Goal: Task Accomplishment & Management: Use online tool/utility

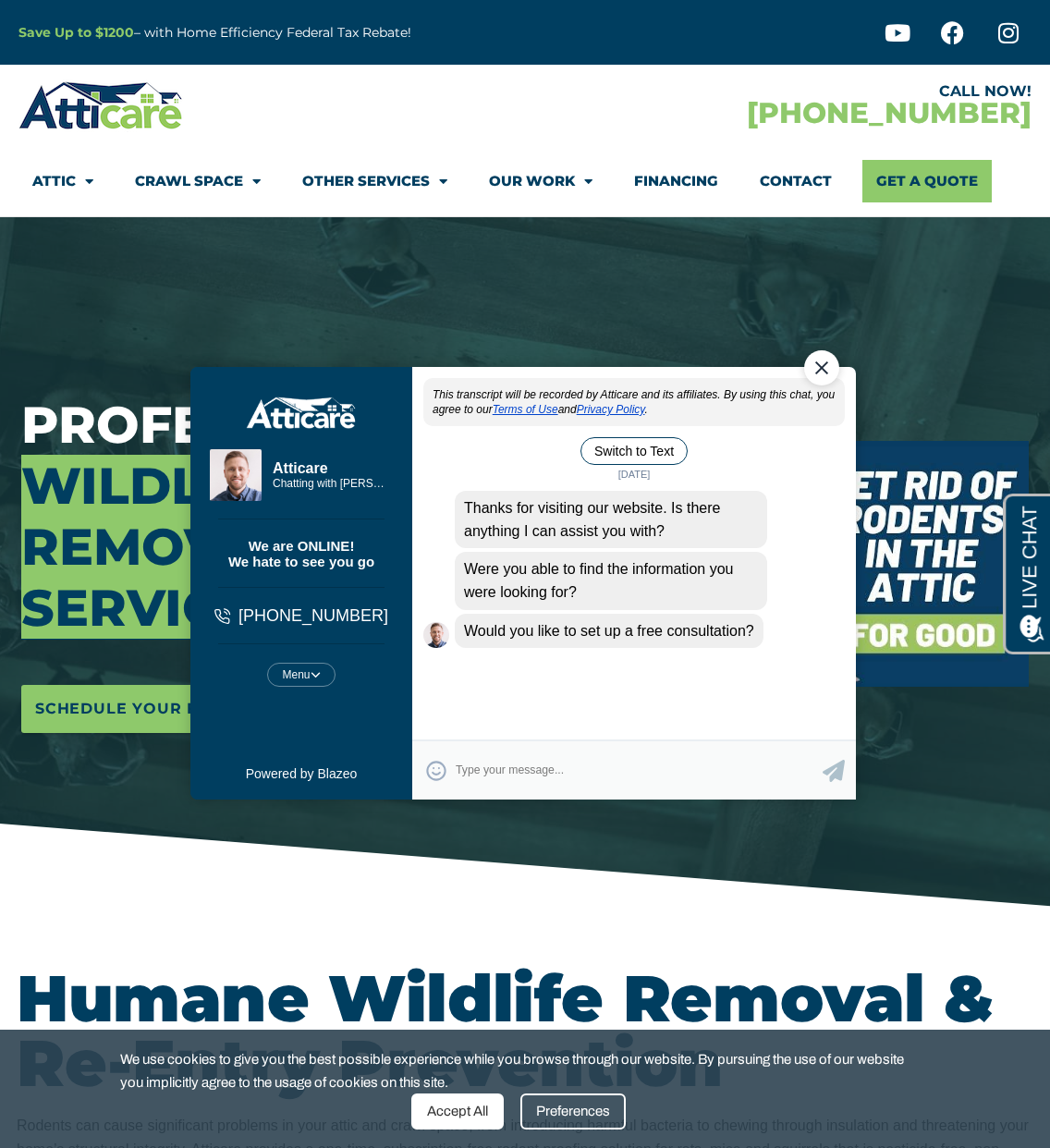
click at [497, 771] on textarea "Type your response and press Return or Send" at bounding box center [639, 770] width 367 height 36
click at [537, 774] on textarea "Type your response and press Return or Send" at bounding box center [639, 770] width 367 height 36
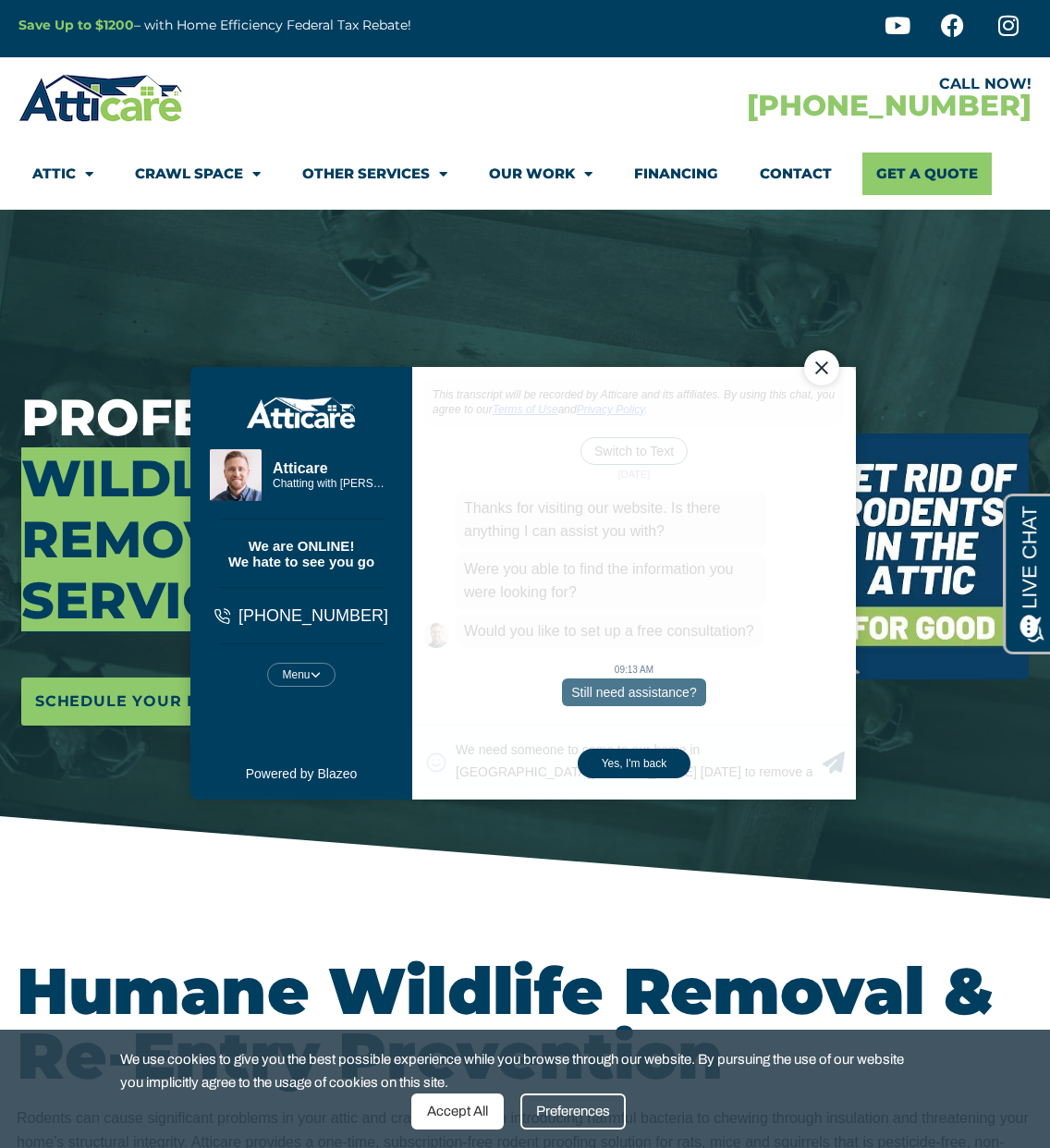
scroll to position [5, 5]
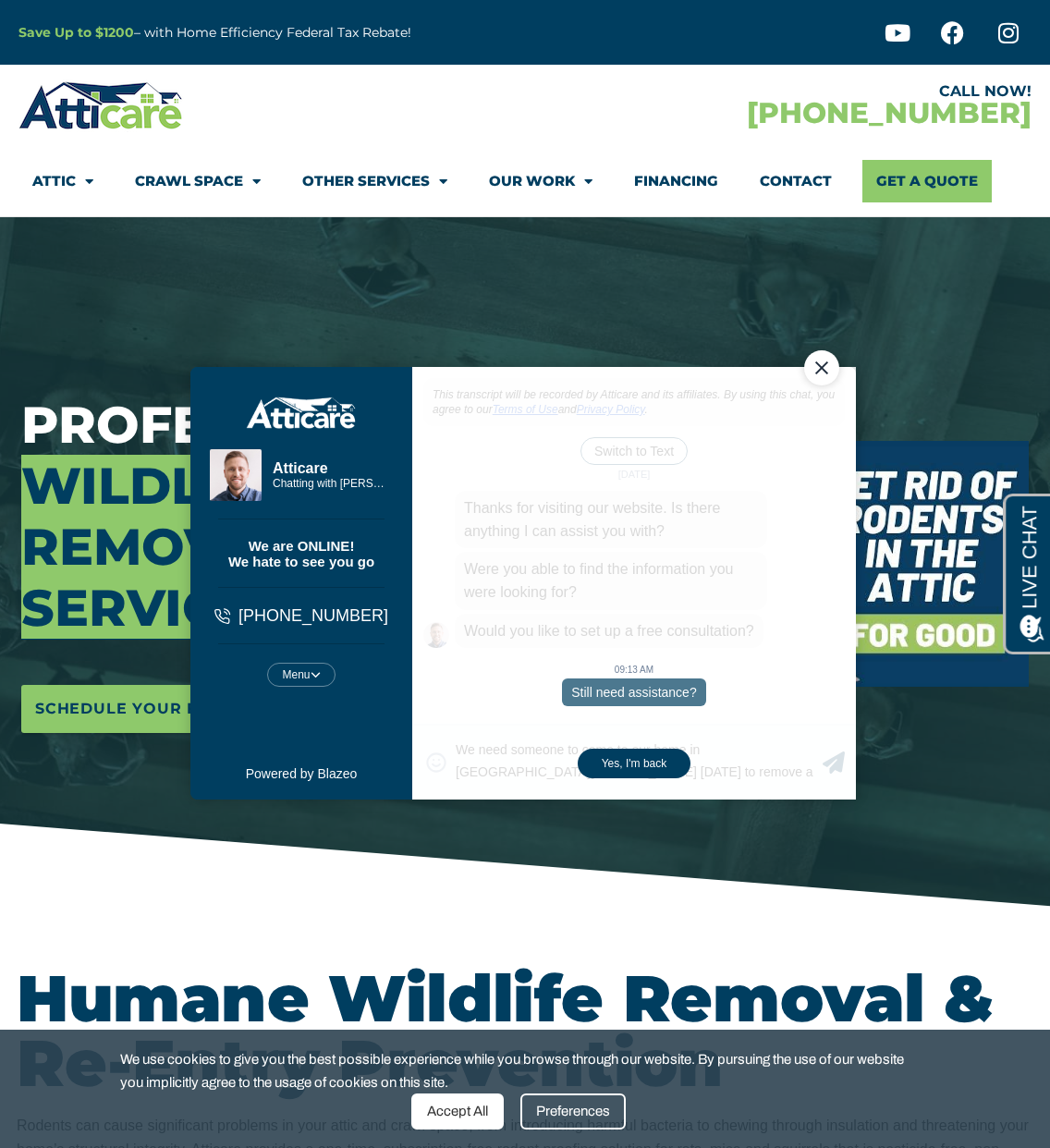
type textarea "We need someone to come to our home in [GEOGRAPHIC_DATA][PERSON_NAME] [DATE] to…"
click at [645, 755] on div "Yes, I'm back" at bounding box center [634, 763] width 113 height 29
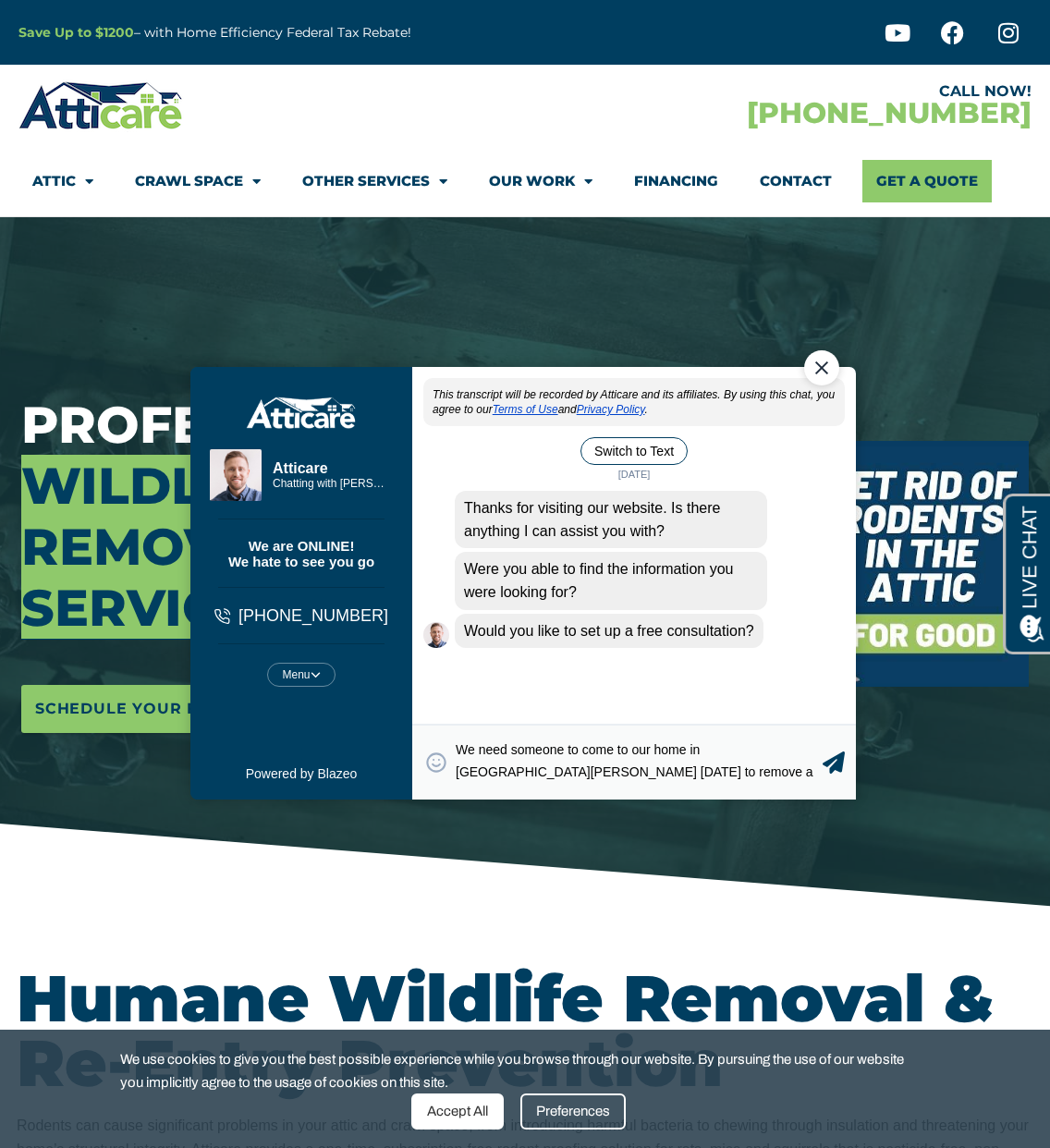
click at [772, 774] on textarea "We need someone to come to our home in [GEOGRAPHIC_DATA][PERSON_NAME] [DATE] to…" at bounding box center [639, 762] width 367 height 41
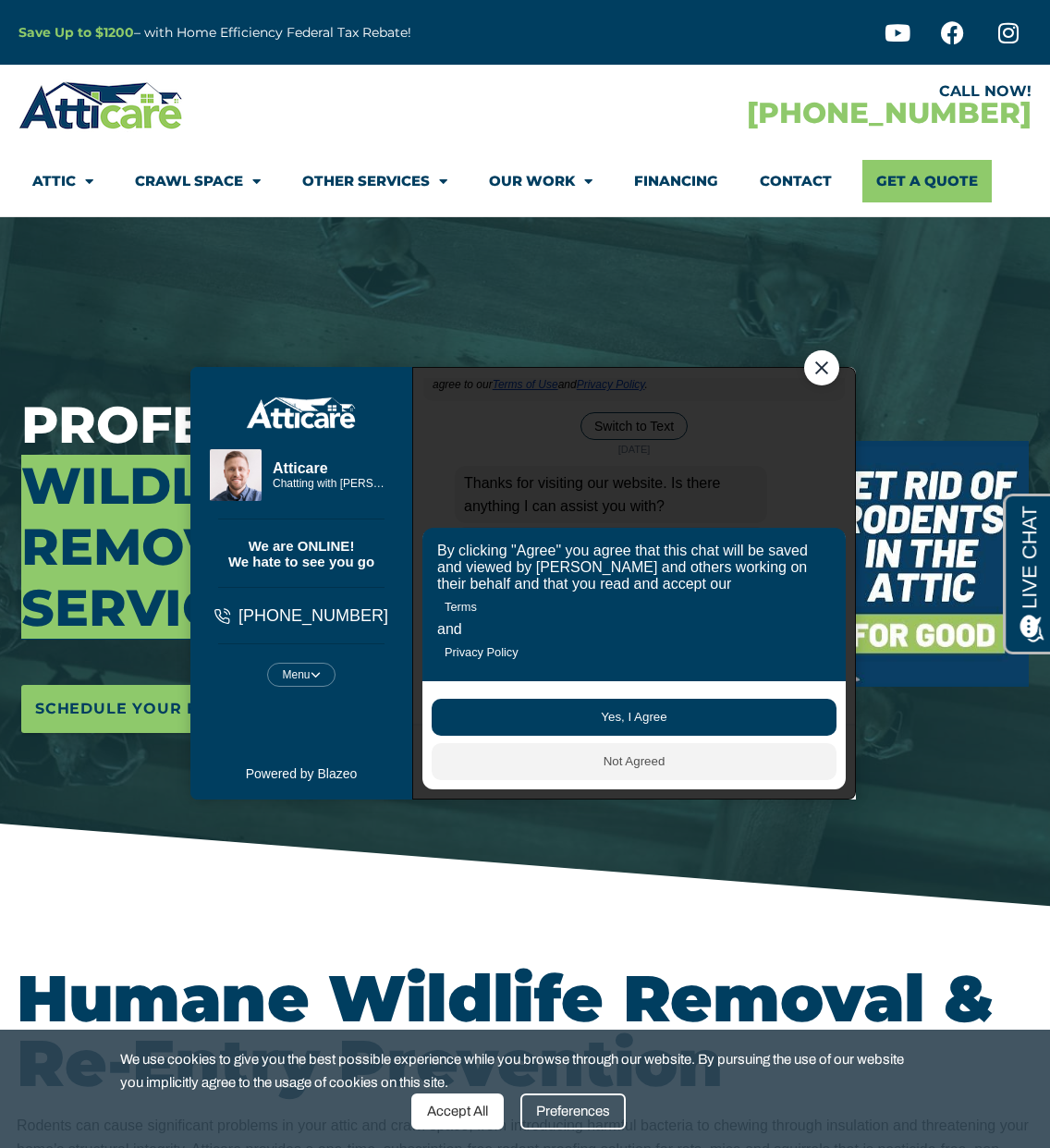
scroll to position [18, 0]
drag, startPoint x: 657, startPoint y: 717, endPoint x: 840, endPoint y: 721, distance: 183.0
click at [657, 717] on button "Yes, I Agree" at bounding box center [633, 717] width 405 height 37
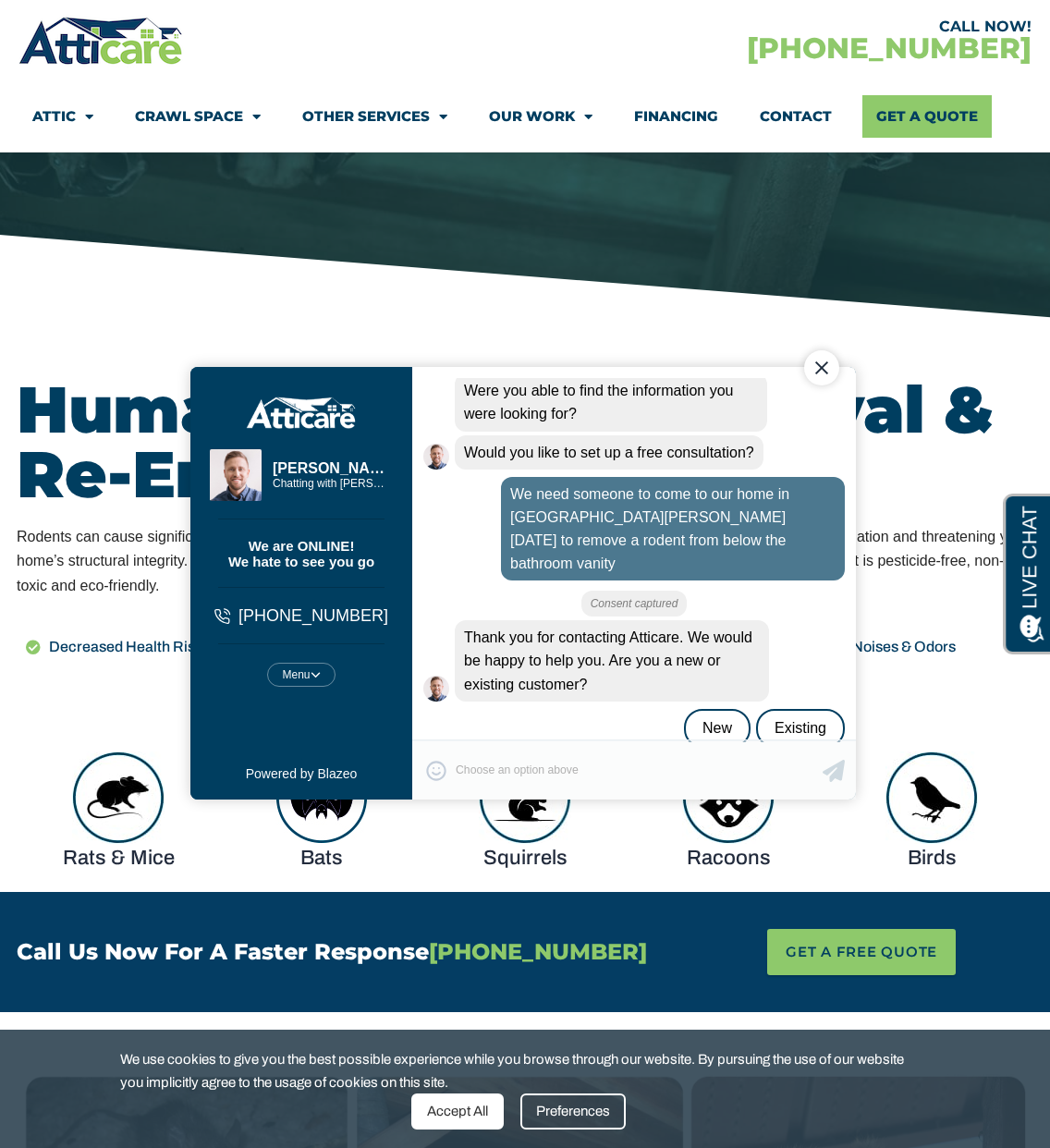
scroll to position [185, 0]
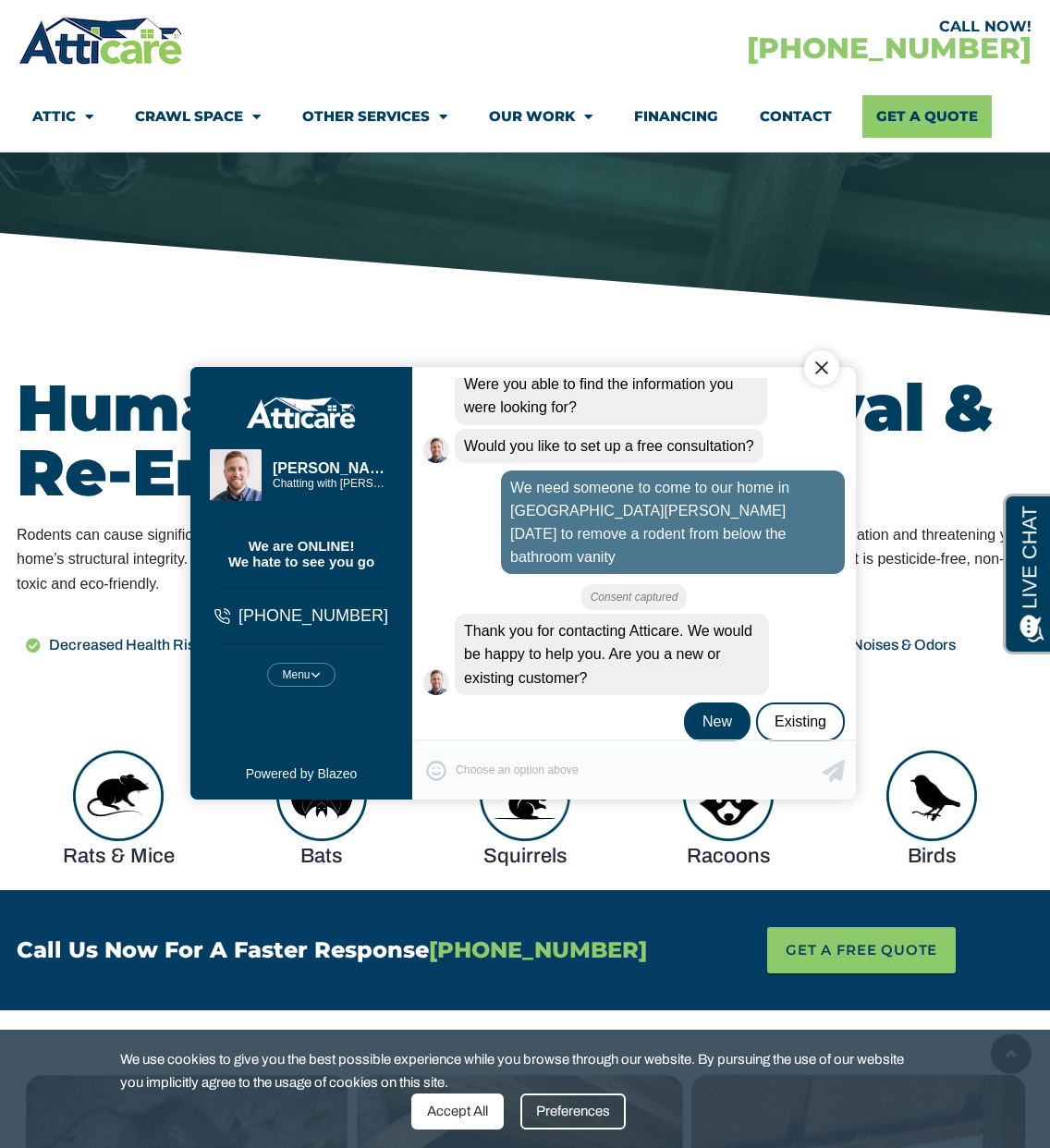
click at [713, 702] on div "New" at bounding box center [717, 722] width 67 height 39
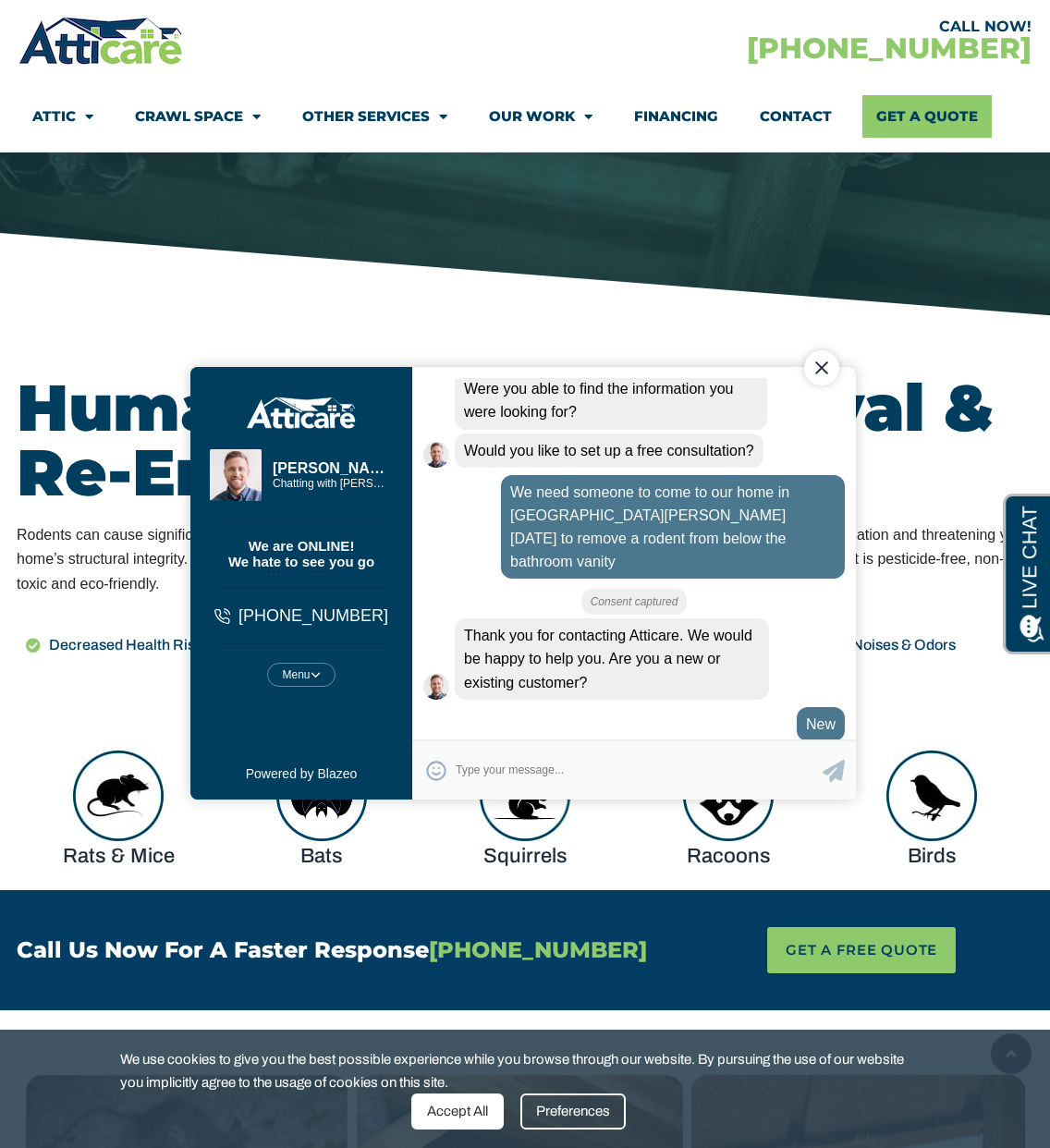
scroll to position [268, 0]
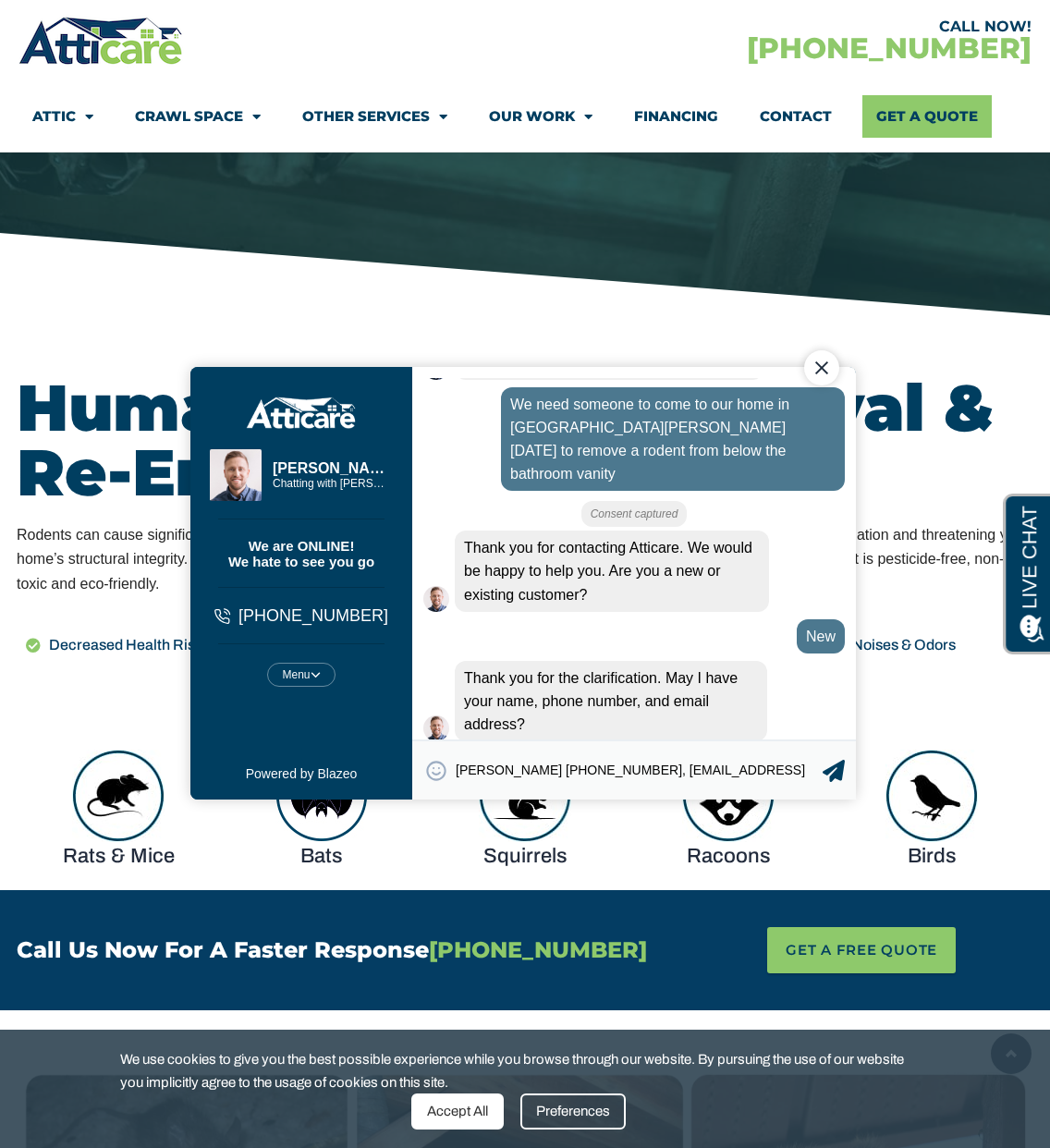
type textarea "[PERSON_NAME] [PHONE_NUMBER], [EMAIL_ADDRESS][DOMAIN_NAME]"
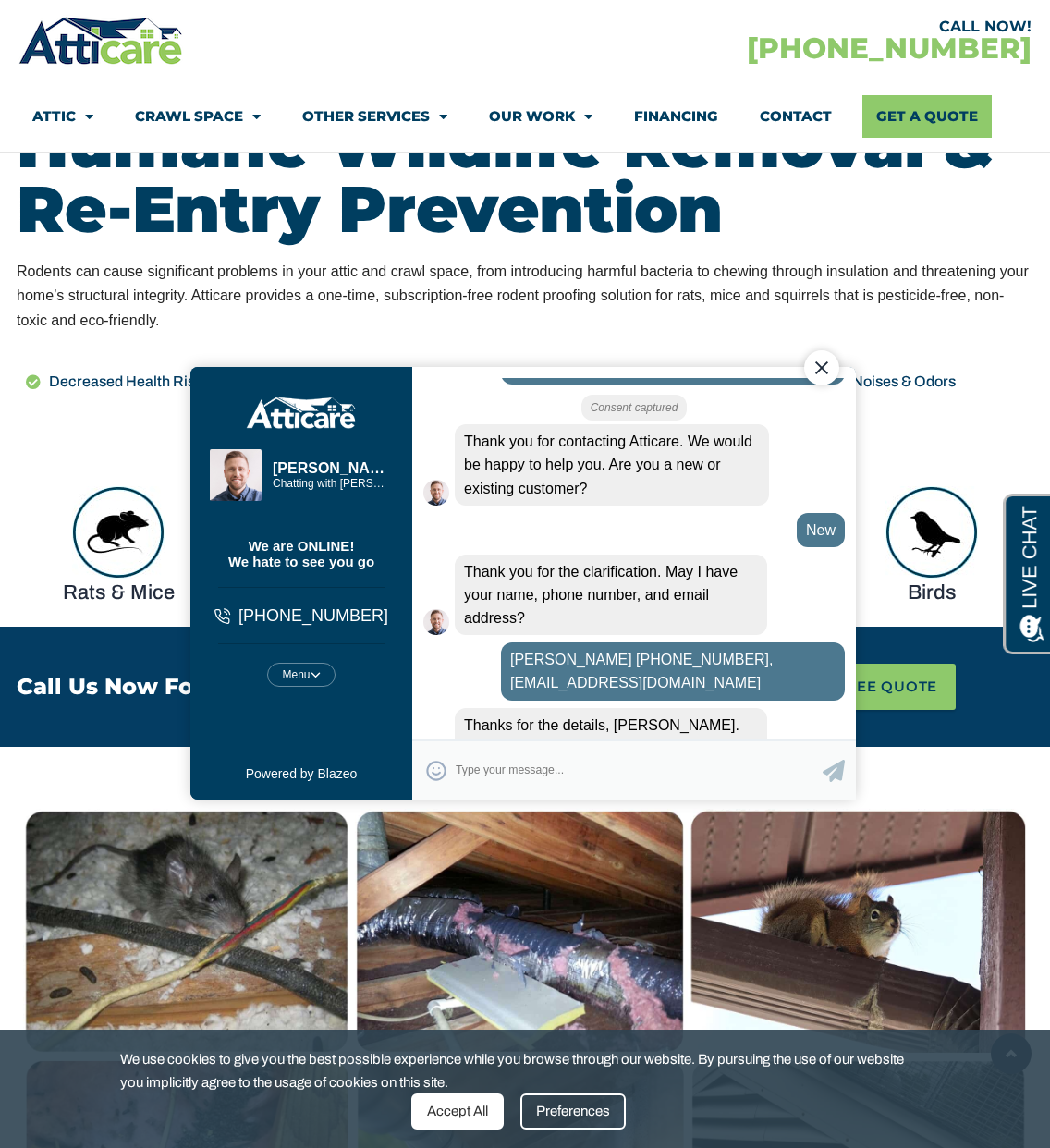
scroll to position [928, 0]
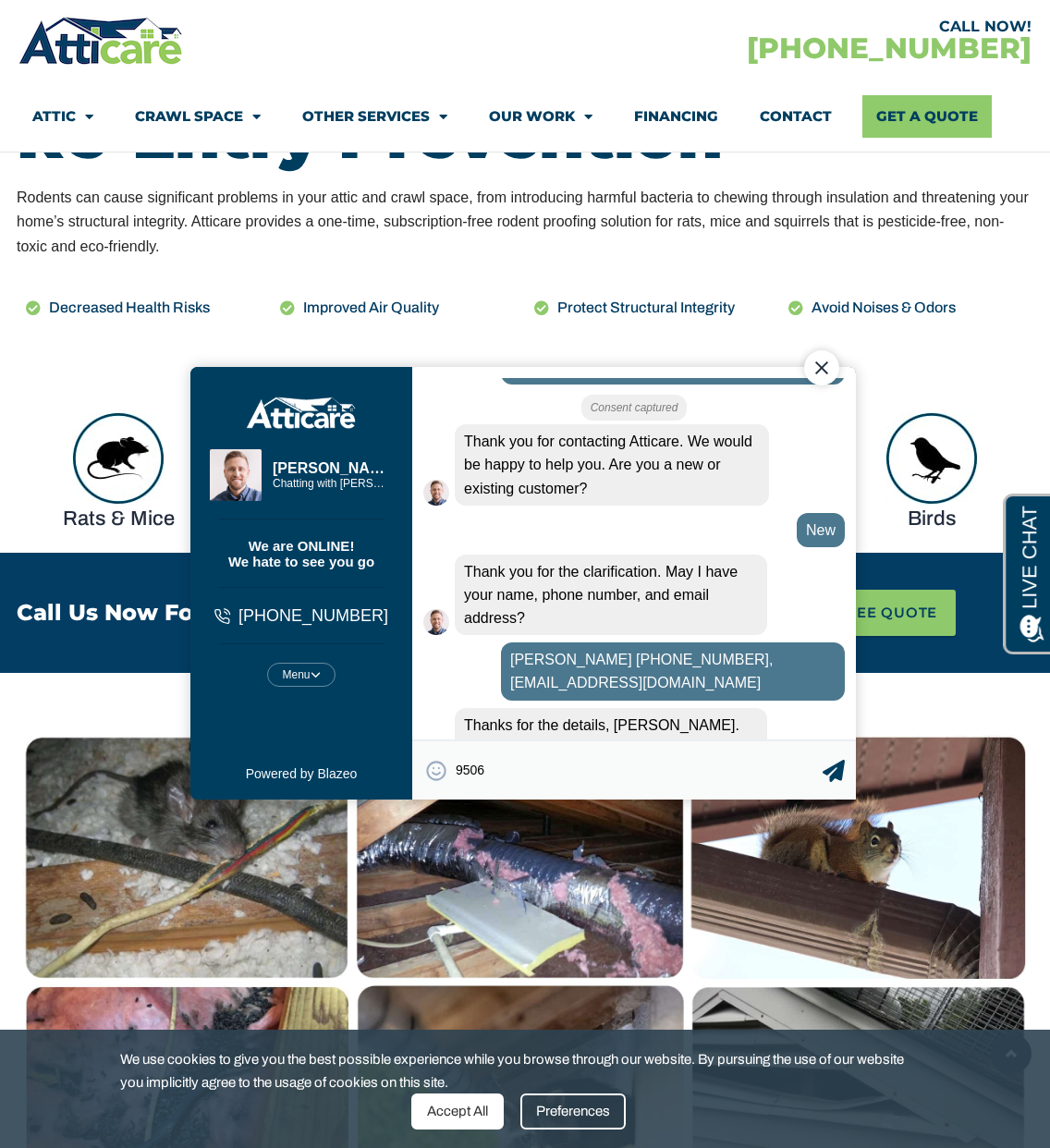
type textarea "95060"
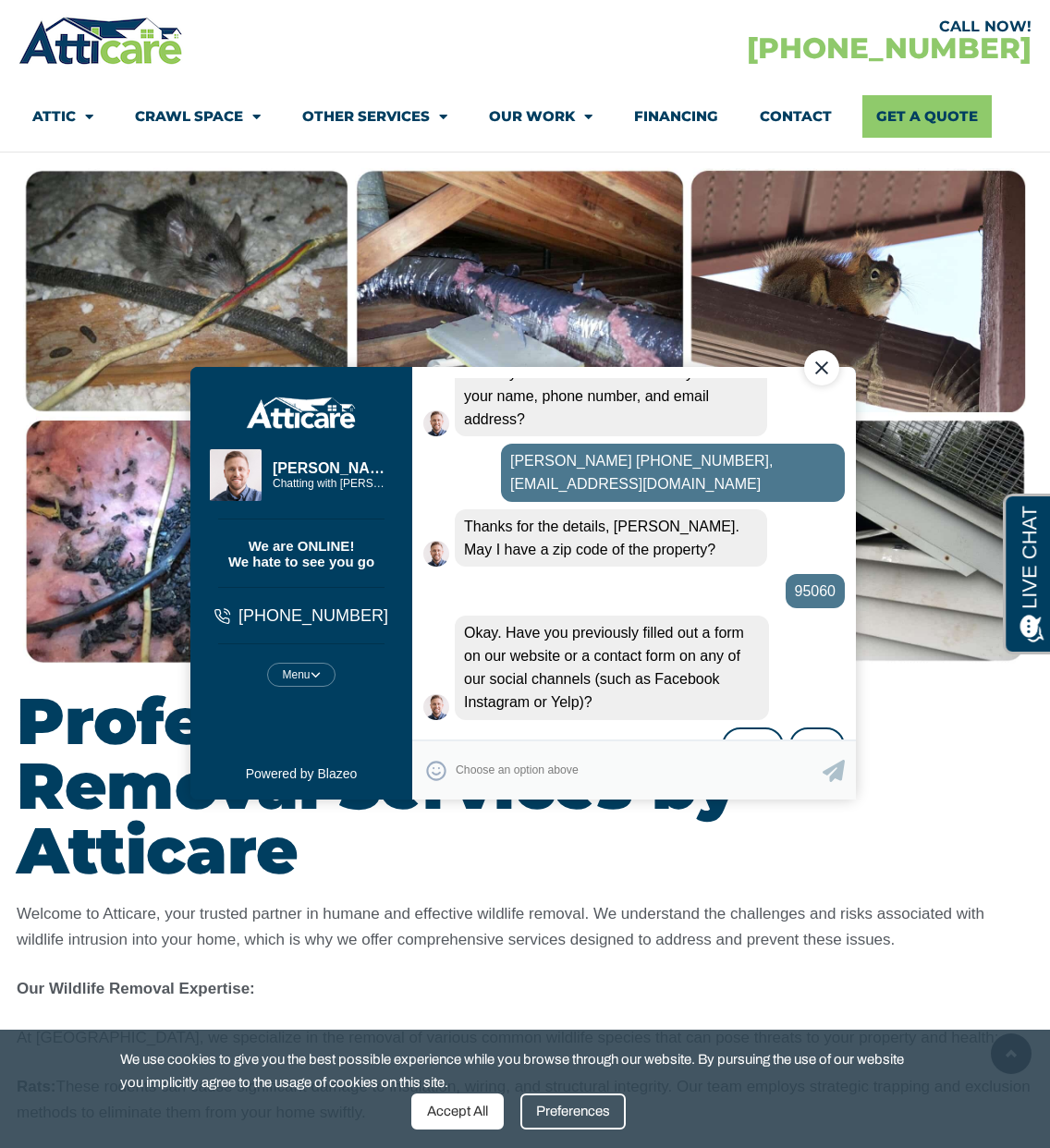
scroll to position [1496, 0]
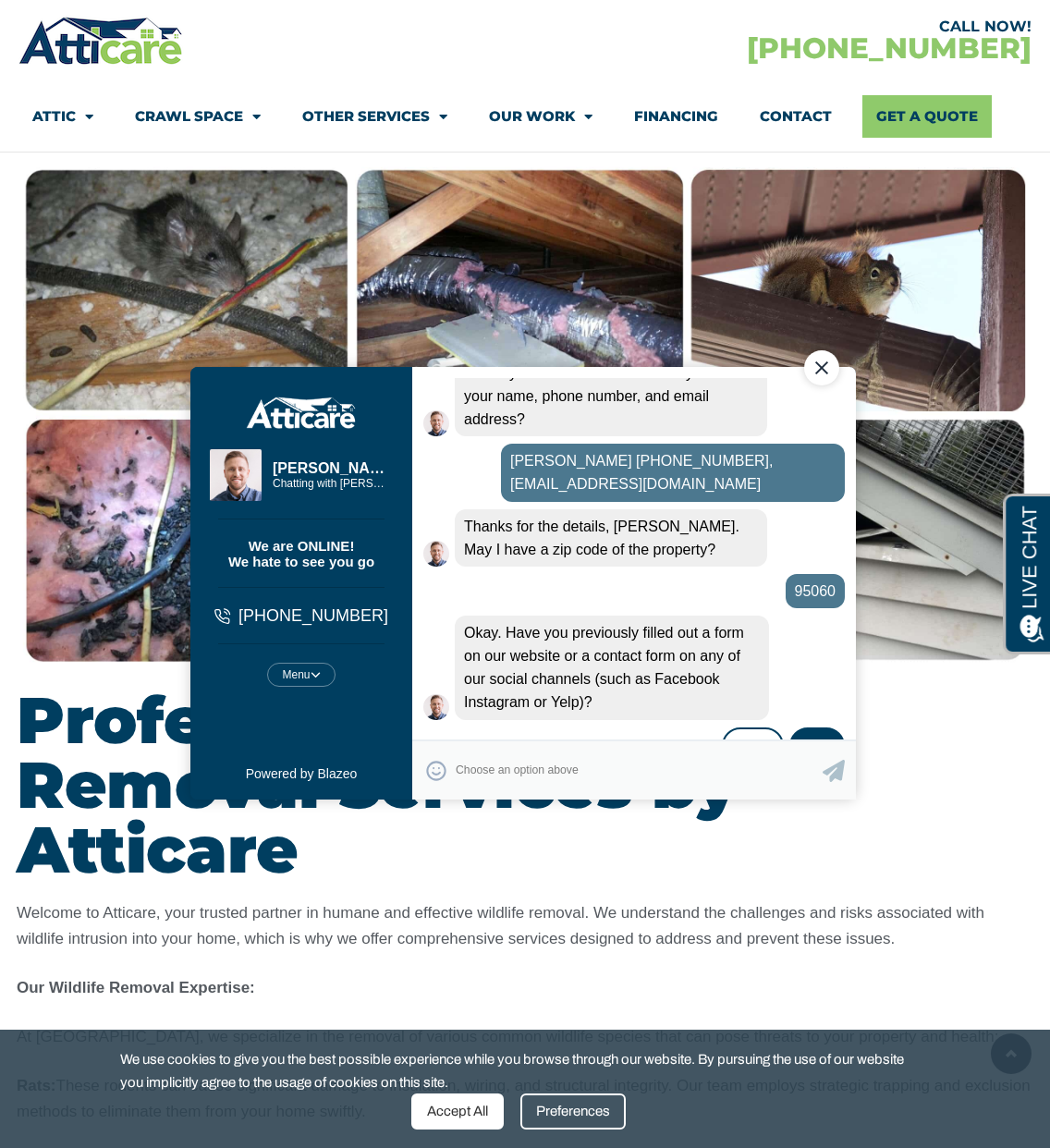
click at [831, 727] on div "No" at bounding box center [817, 747] width 55 height 39
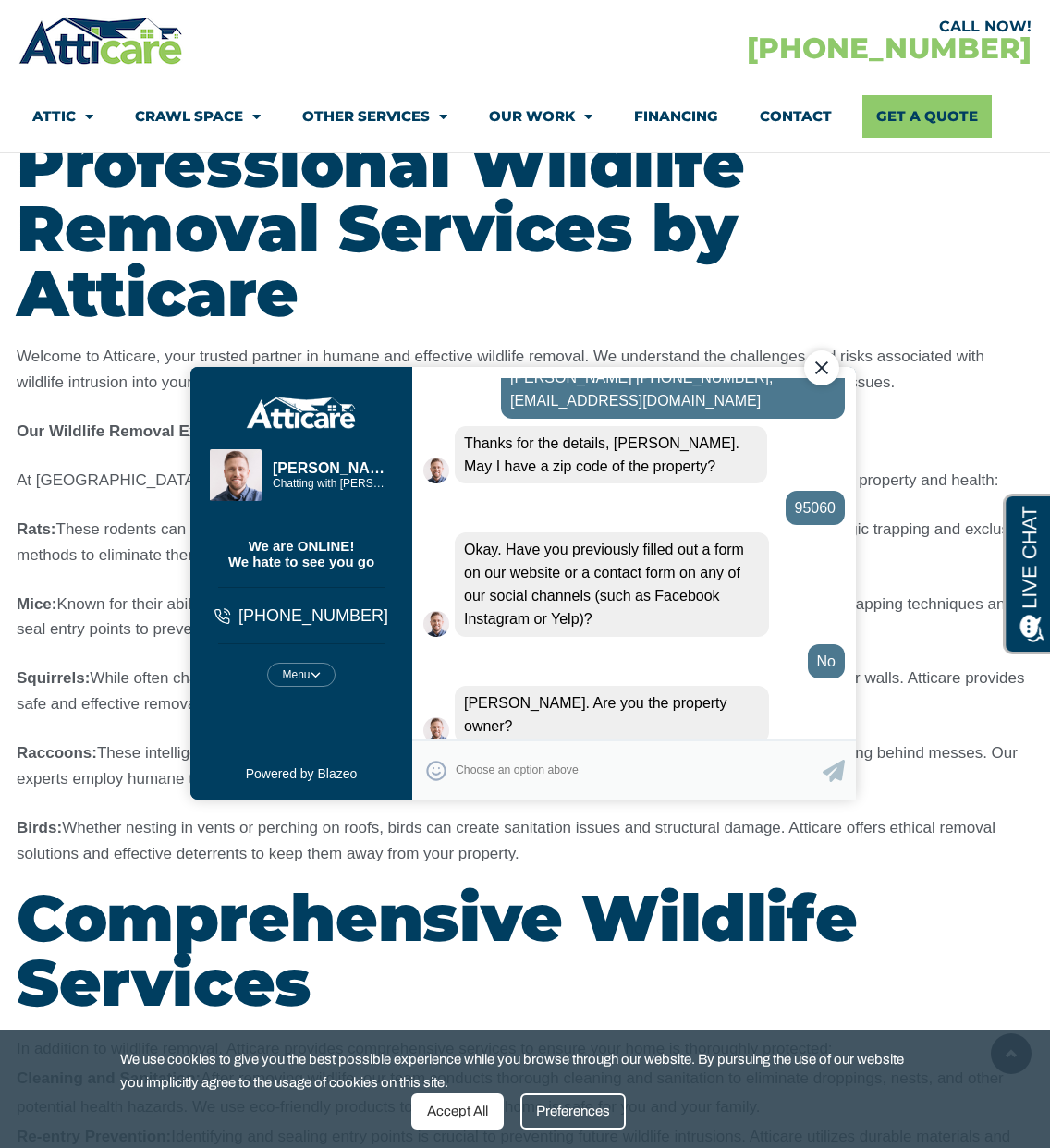
scroll to position [2132, 0]
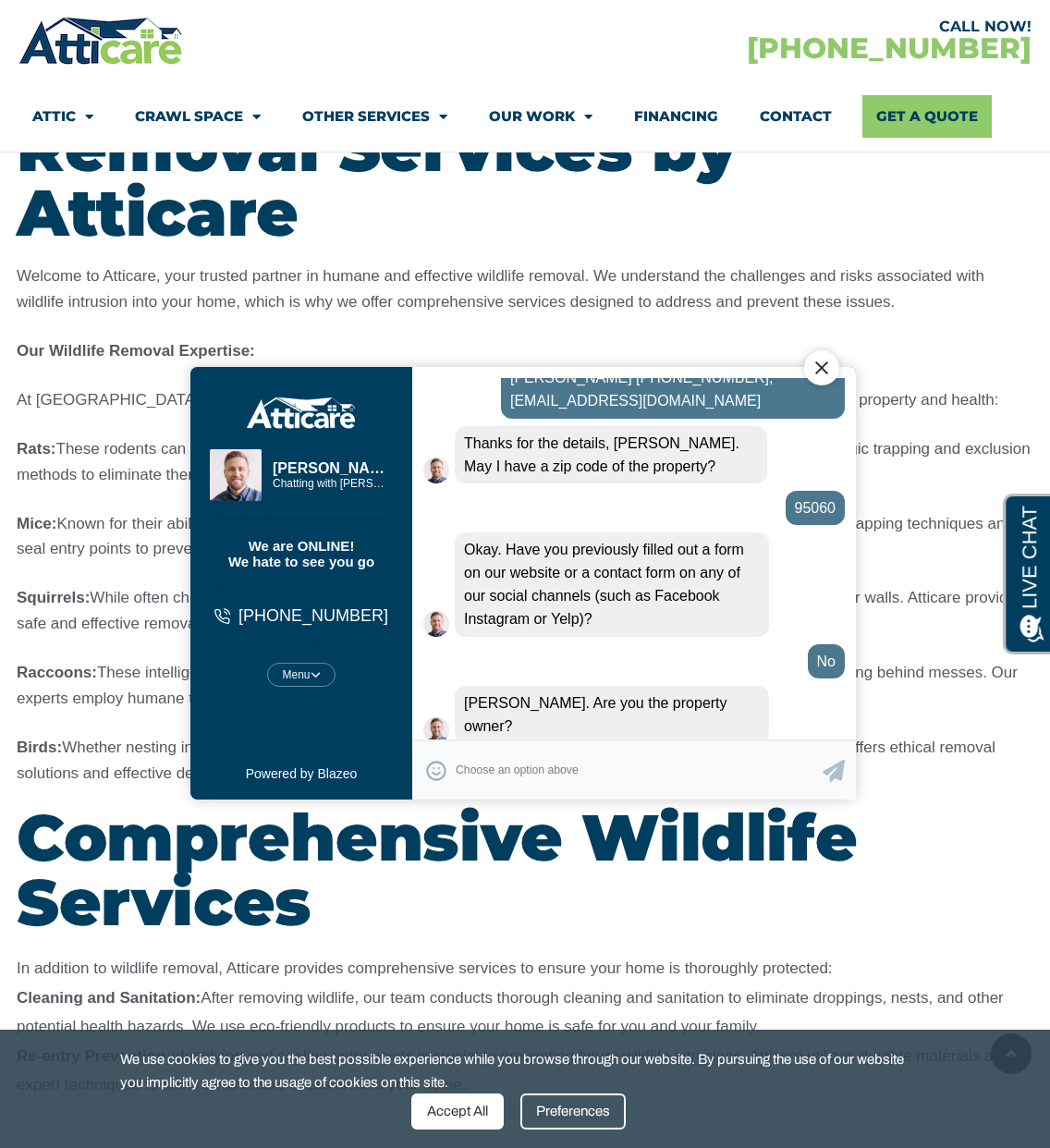
click at [749, 751] on div "Yes" at bounding box center [752, 770] width 61 height 39
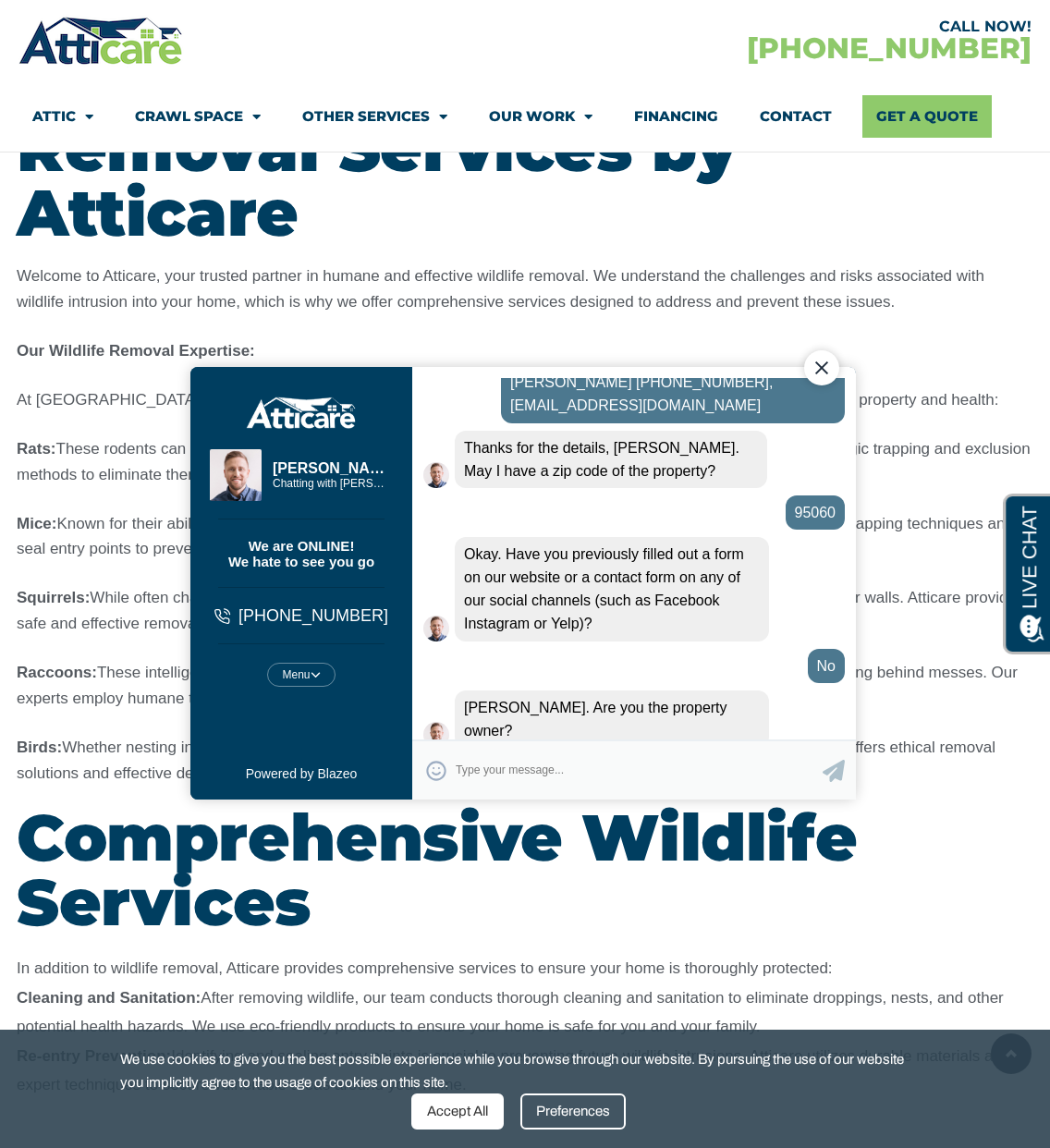
scroll to position [716, 0]
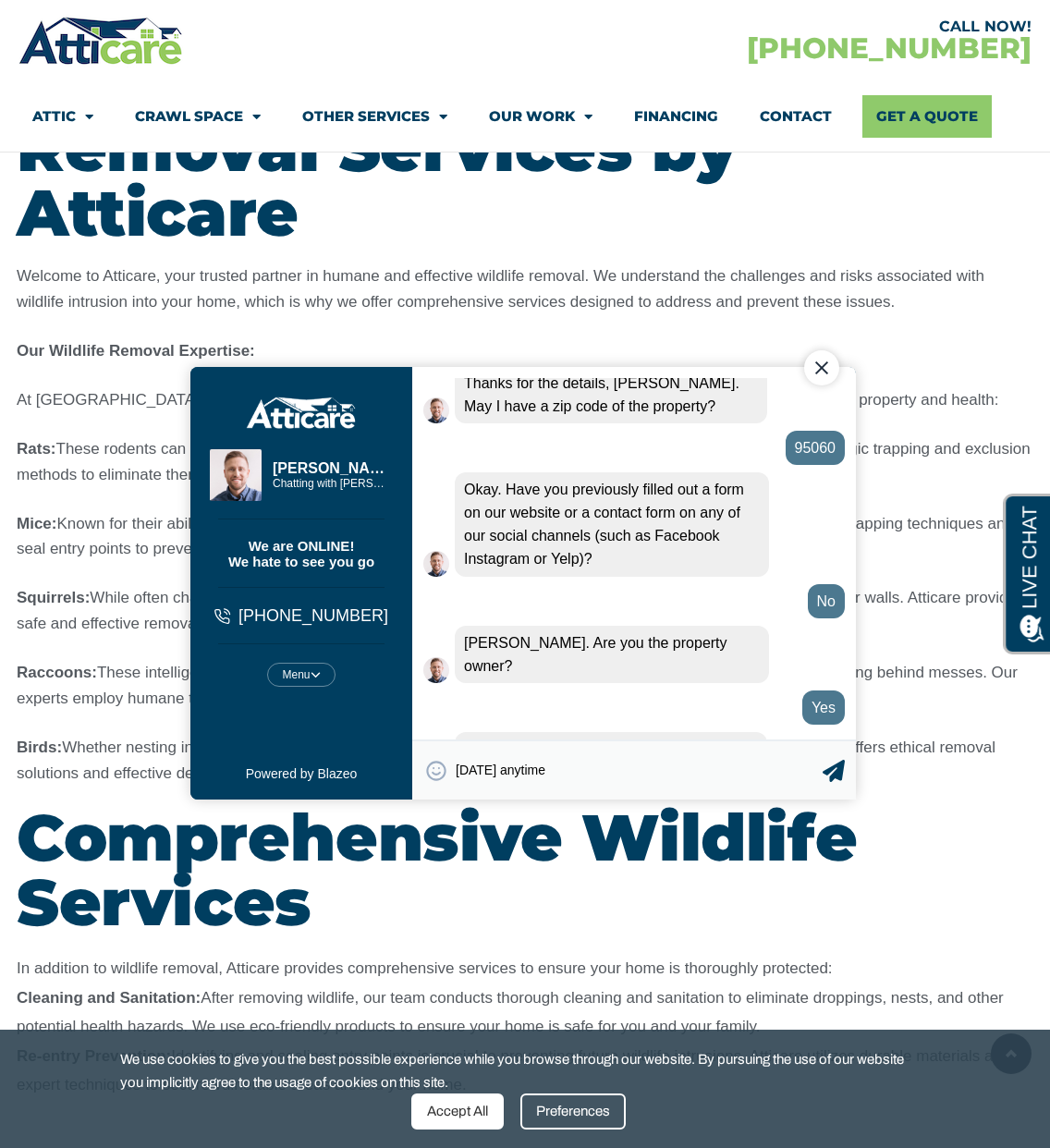
type textarea "[DATE] anytime."
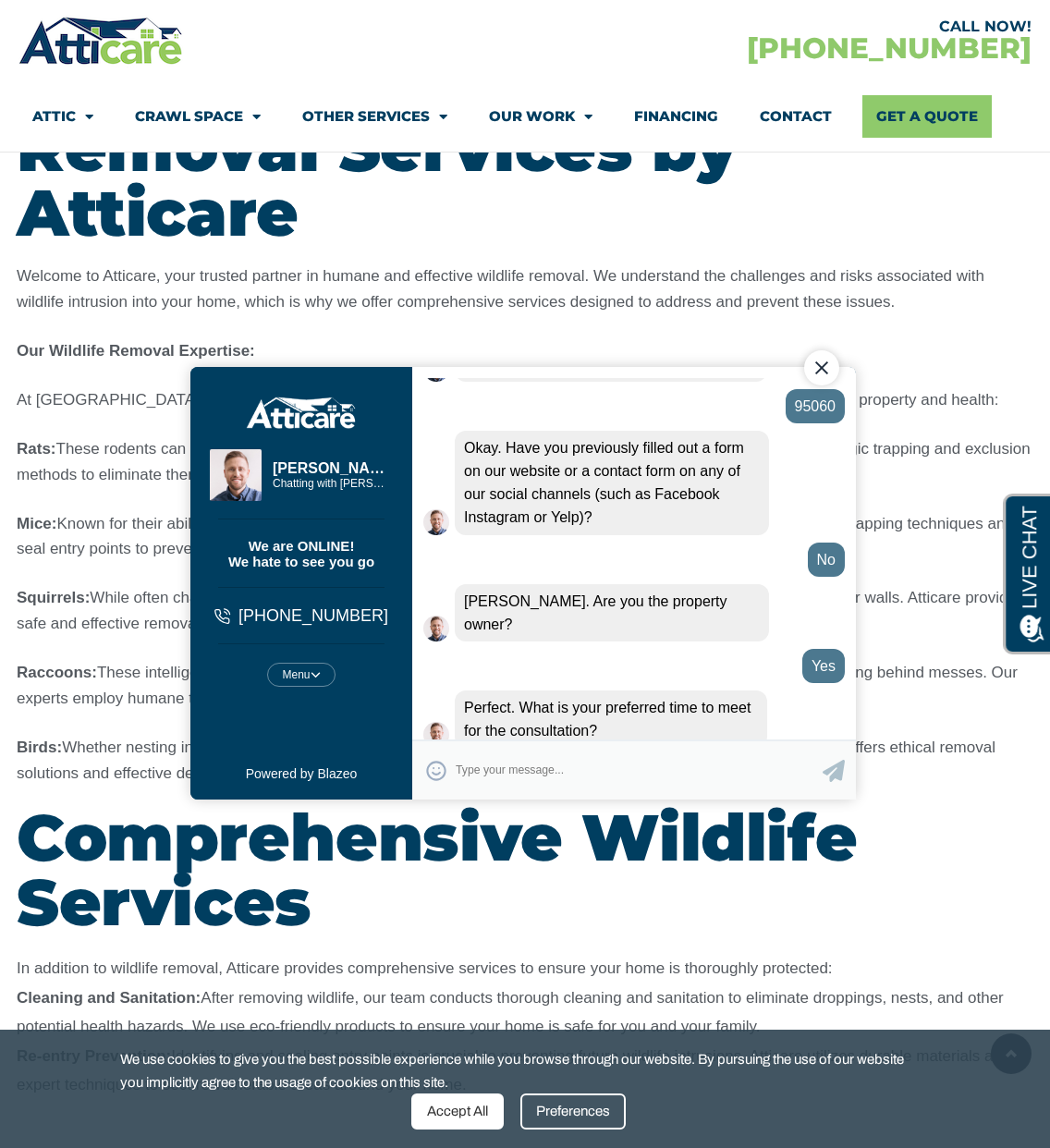
scroll to position [823, 0]
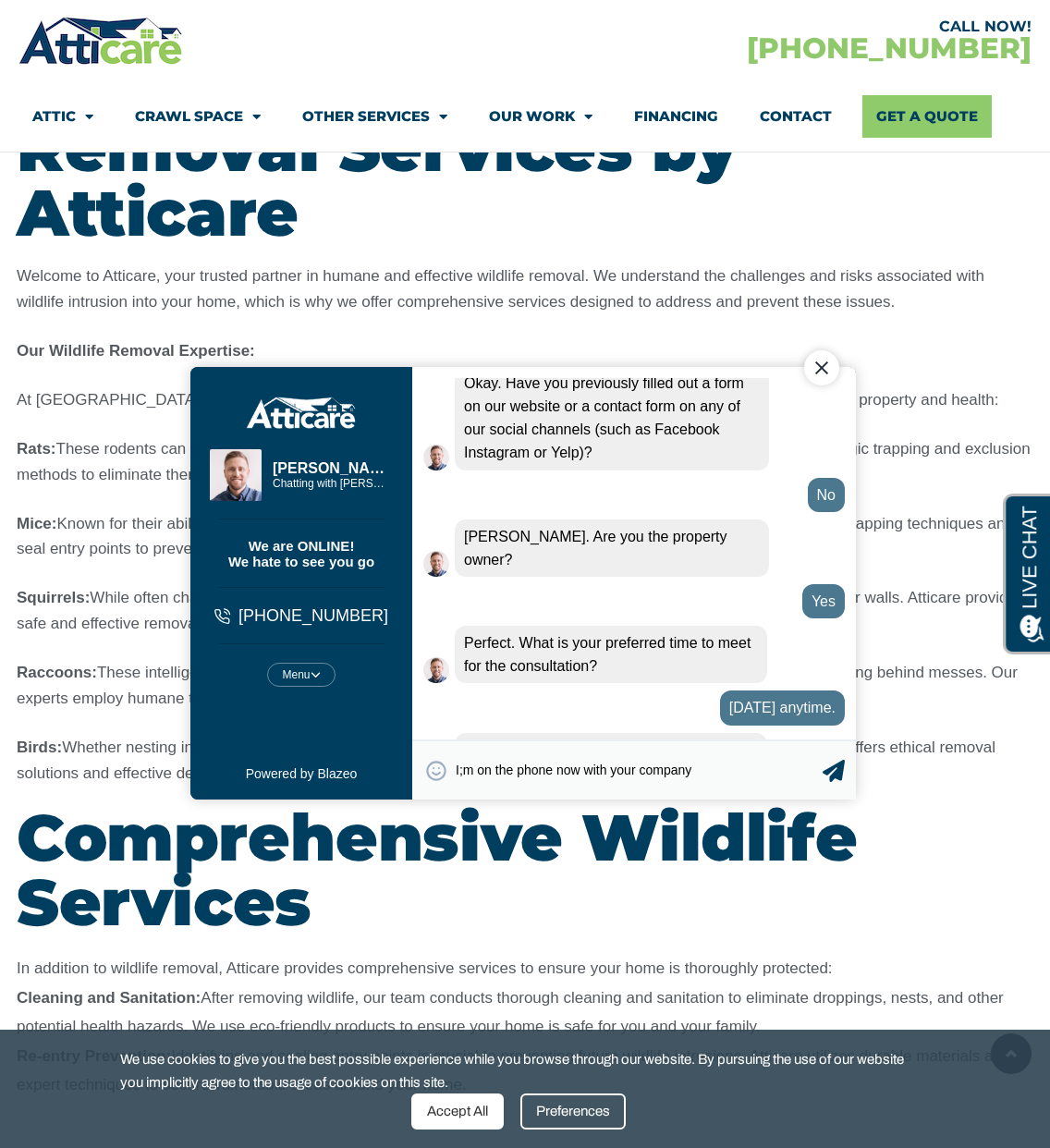
type textarea "I;m on the phone now with your company"
